Goal: Information Seeking & Learning: Learn about a topic

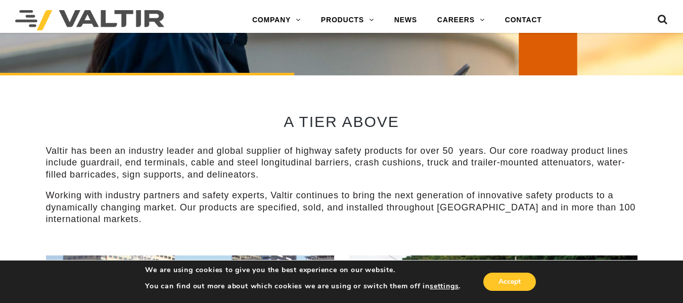
scroll to position [304, 0]
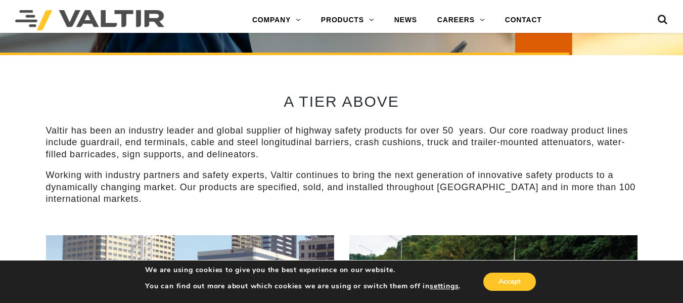
click at [329, 196] on p "Working with industry partners and safety experts, Valtir continues to bring th…" at bounding box center [342, 186] width 592 height 35
